Goal: Use online tool/utility: Utilize a website feature to perform a specific function

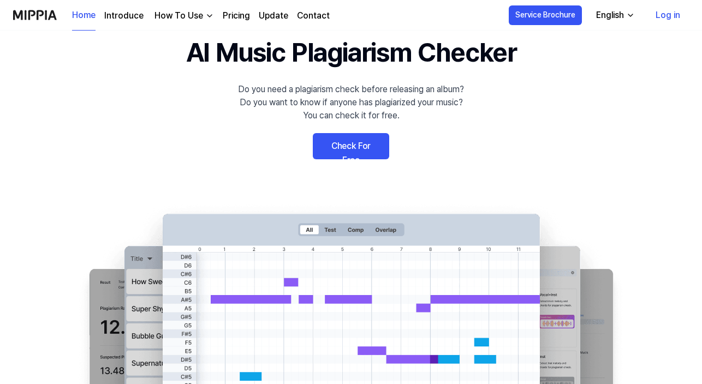
scroll to position [41, 0]
click at [355, 138] on link "Check For Free" at bounding box center [351, 146] width 76 height 26
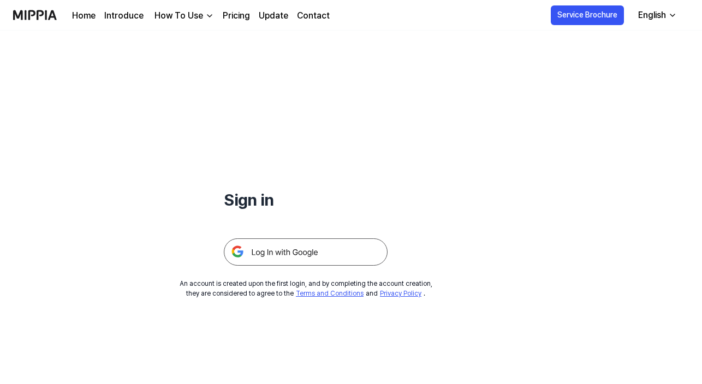
click at [291, 249] on img at bounding box center [306, 252] width 164 height 27
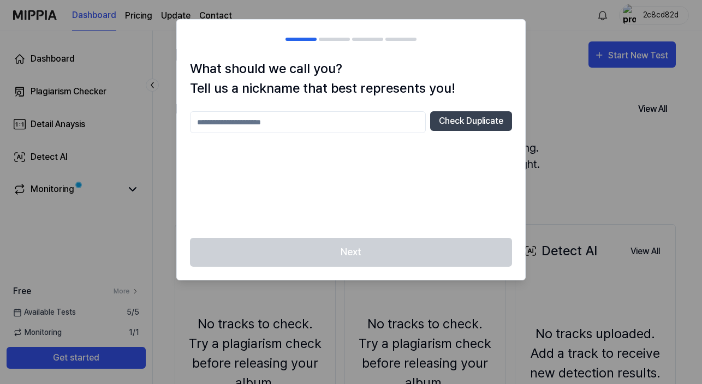
click at [543, 51] on div at bounding box center [351, 192] width 702 height 384
click at [435, 341] on div at bounding box center [351, 192] width 702 height 384
click at [565, 138] on div at bounding box center [351, 192] width 702 height 384
click at [134, 109] on div at bounding box center [351, 192] width 702 height 384
click at [611, 56] on div at bounding box center [351, 192] width 702 height 384
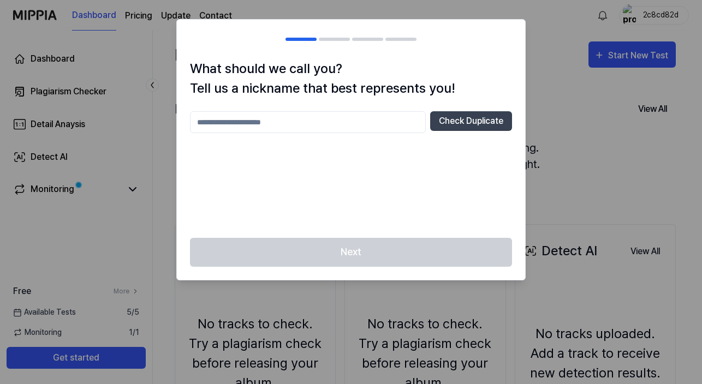
click at [468, 303] on div at bounding box center [351, 192] width 702 height 384
click at [318, 119] on input "text" at bounding box center [308, 122] width 236 height 22
type input "***"
drag, startPoint x: 481, startPoint y: 118, endPoint x: 442, endPoint y: 195, distance: 86.4
click at [481, 118] on button "Check Duplicate" at bounding box center [471, 121] width 82 height 20
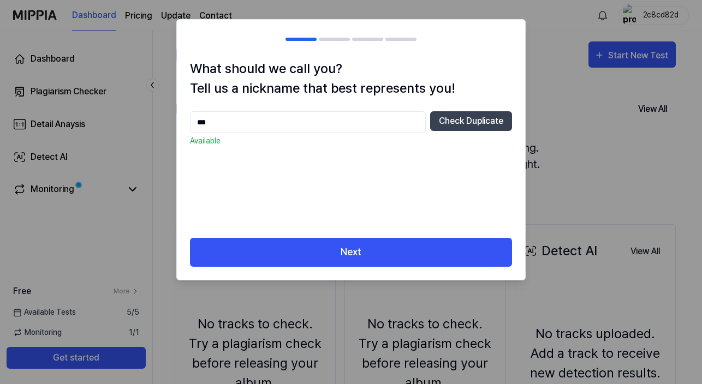
click at [344, 112] on input "***" at bounding box center [308, 122] width 236 height 22
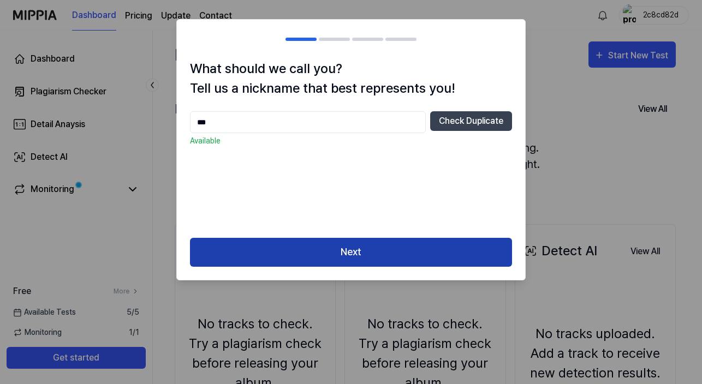
click at [353, 264] on button "Next" at bounding box center [351, 252] width 322 height 29
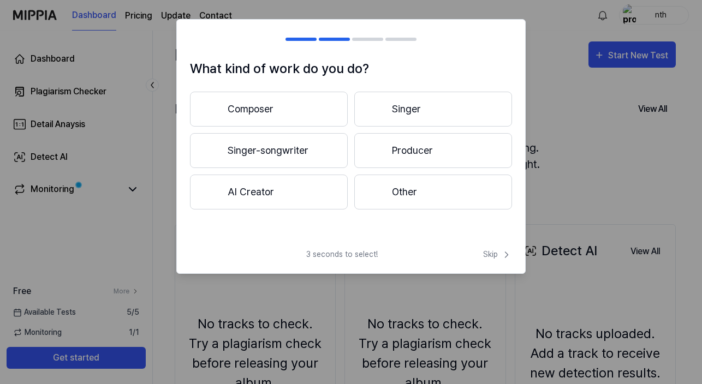
click at [296, 107] on button "Composer" at bounding box center [269, 109] width 158 height 35
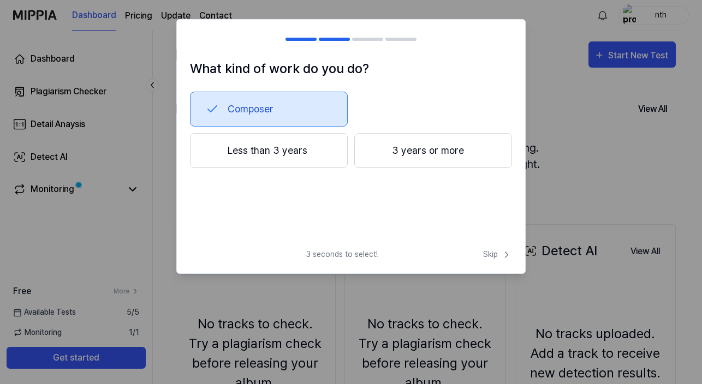
click at [279, 153] on button "Less than 3 years" at bounding box center [269, 150] width 158 height 35
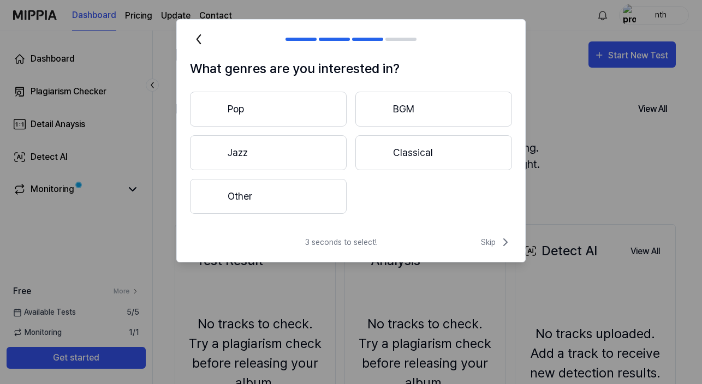
click at [272, 198] on button "Other" at bounding box center [268, 196] width 157 height 35
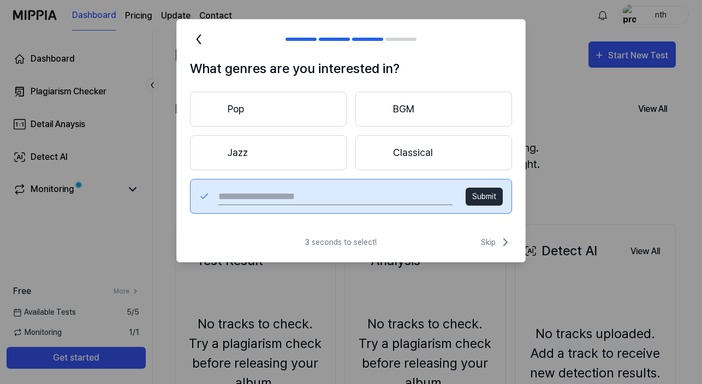
click at [423, 192] on input "text" at bounding box center [335, 196] width 234 height 17
type input "***"
click at [469, 193] on button "Submit" at bounding box center [484, 197] width 37 height 18
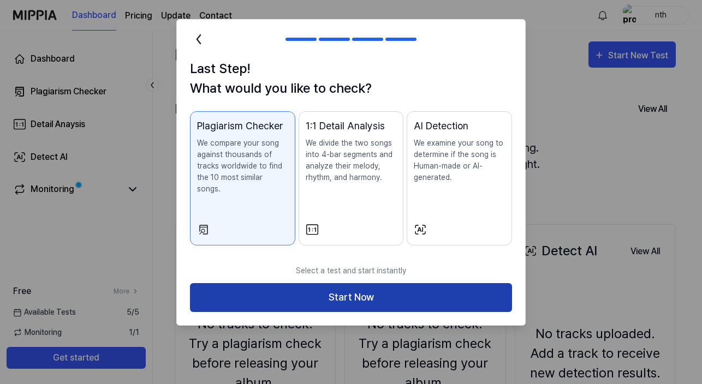
click at [474, 285] on button "Start Now" at bounding box center [351, 297] width 322 height 29
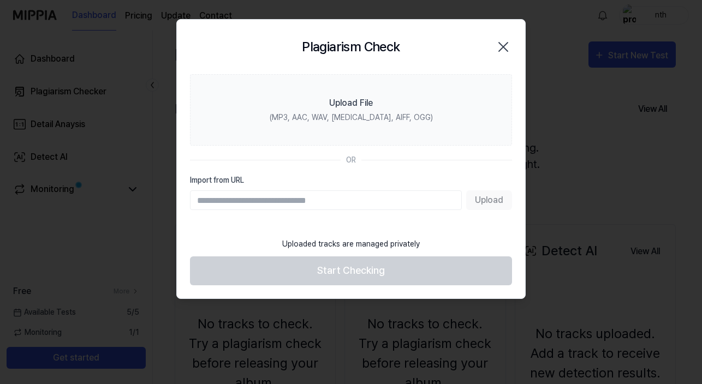
click at [372, 198] on input "Import from URL" at bounding box center [326, 200] width 272 height 20
